Goal: Find specific page/section: Find specific page/section

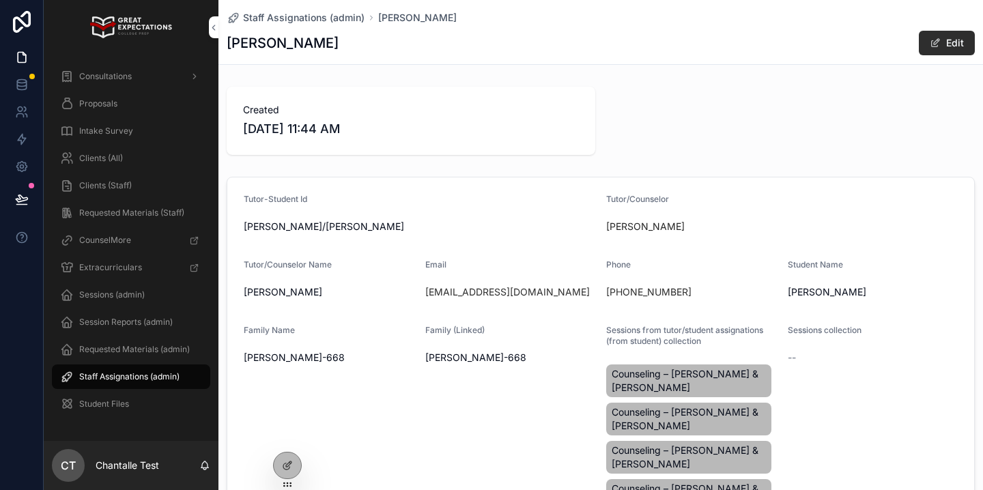
drag, startPoint x: 0, startPoint y: 0, endPoint x: 158, endPoint y: 162, distance: 225.9
click at [157, 162] on div "Clients (All)" at bounding box center [131, 158] width 142 height 22
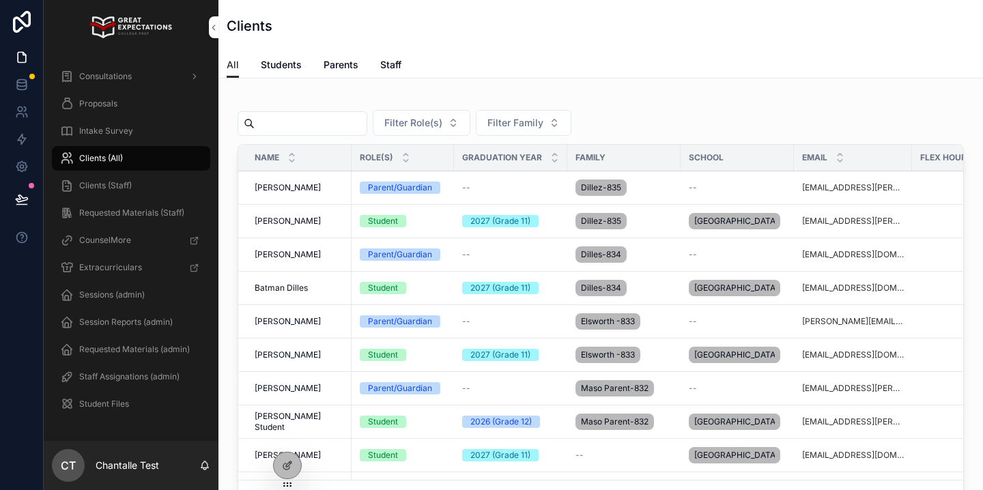
click at [354, 124] on input "scrollable content" at bounding box center [311, 123] width 112 height 19
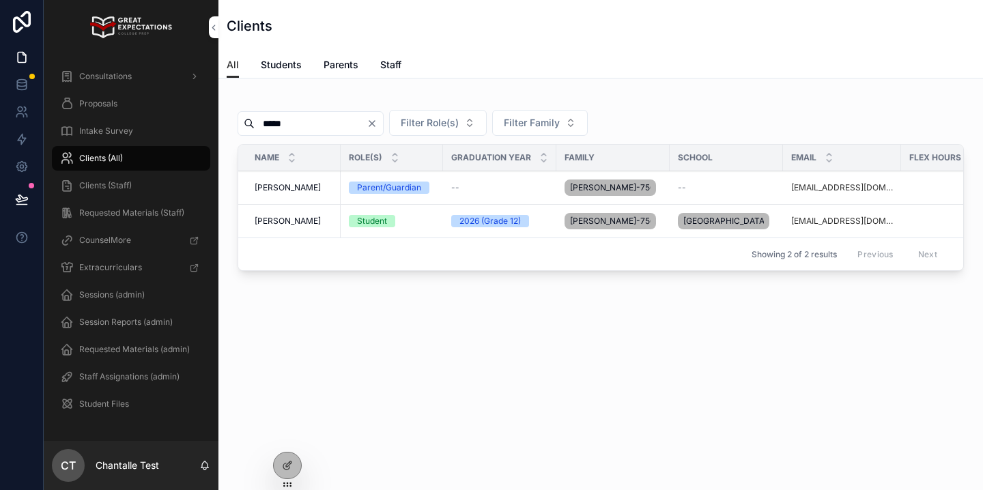
type input "*****"
click at [281, 225] on span "[PERSON_NAME]" at bounding box center [288, 221] width 66 height 11
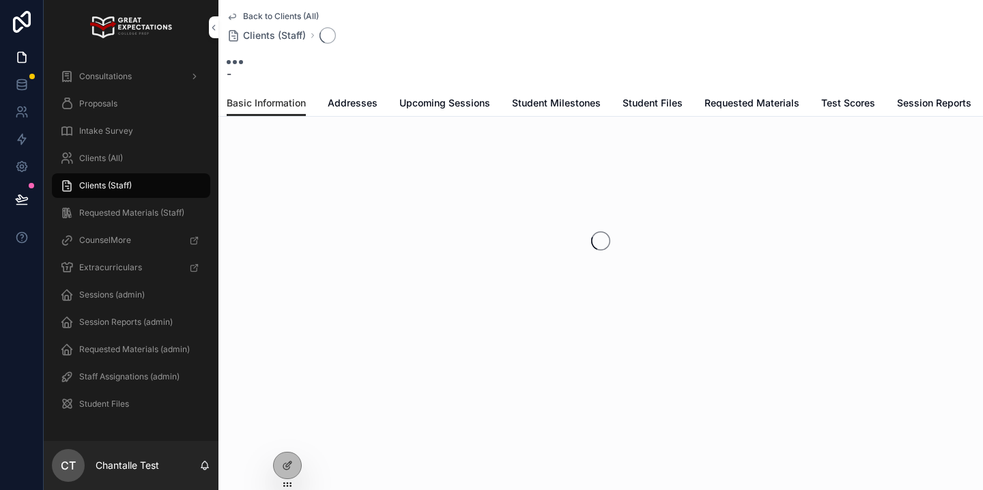
click at [431, 105] on span "Upcoming Sessions" at bounding box center [444, 103] width 91 height 14
